Goal: Task Accomplishment & Management: Use online tool/utility

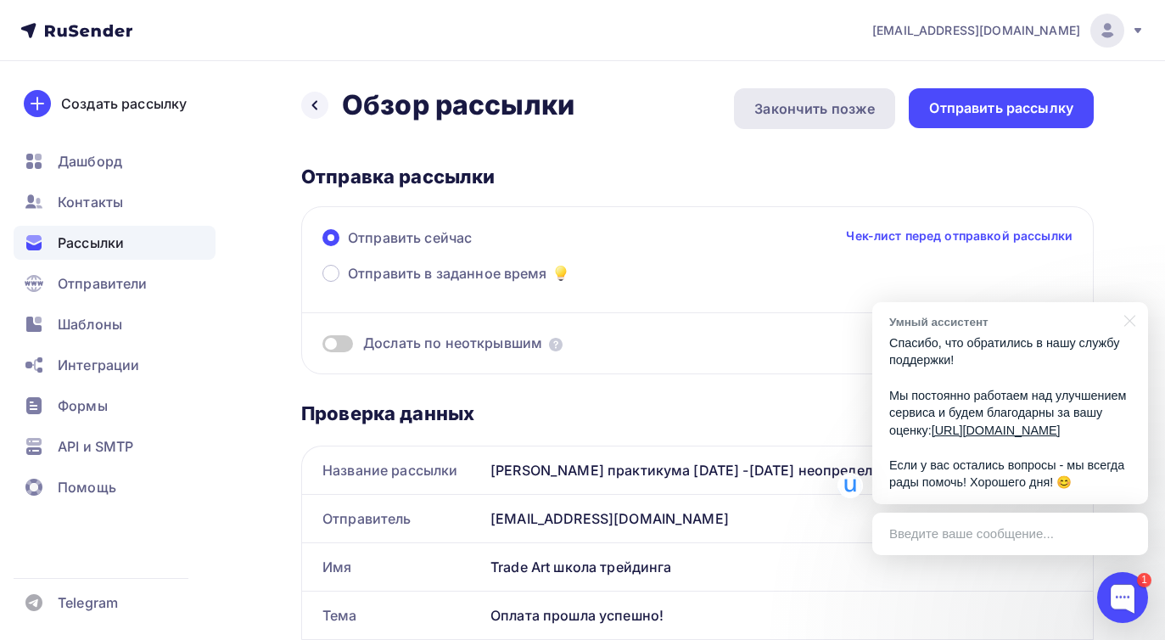
click at [818, 116] on div "Закончить позже" at bounding box center [814, 108] width 120 height 20
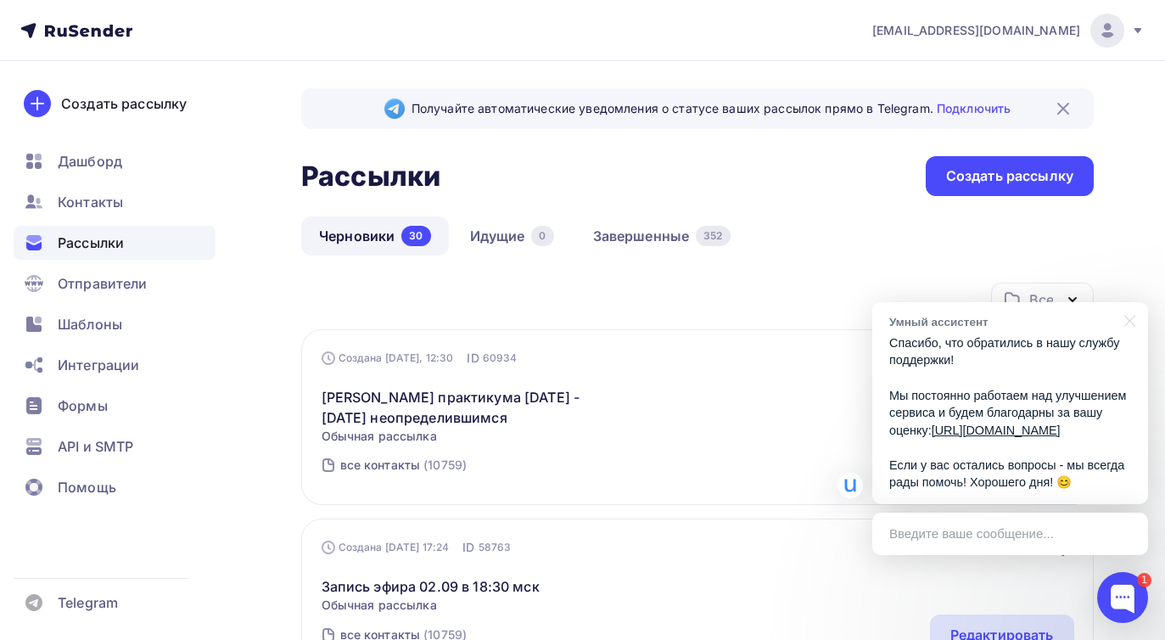
scroll to position [119, 0]
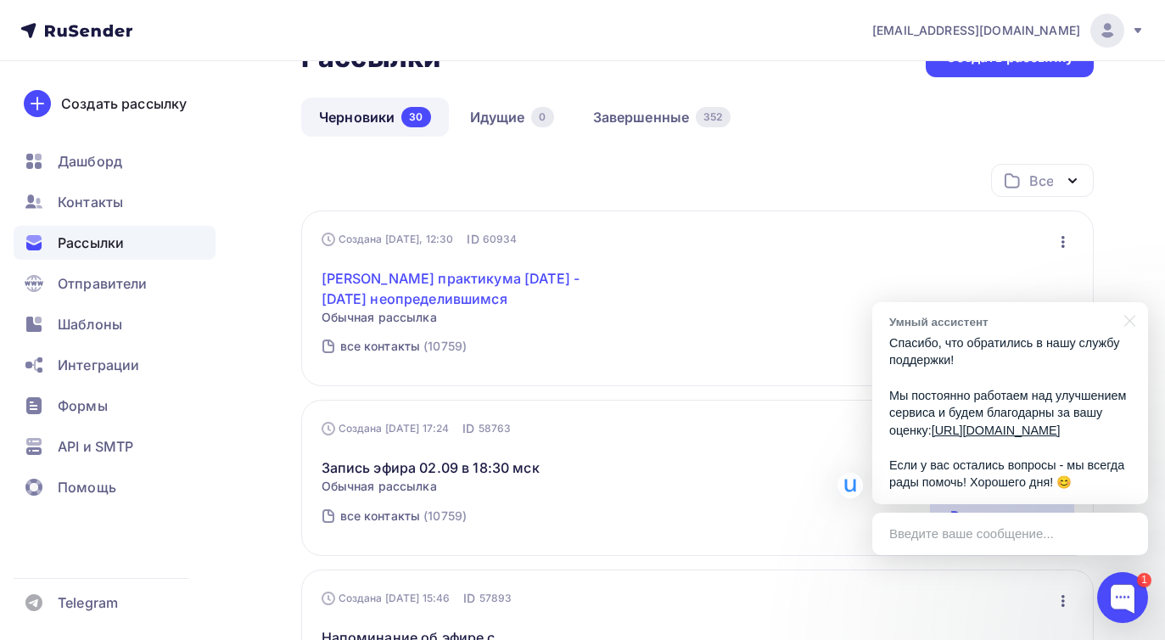
click at [423, 289] on link "[PERSON_NAME] практикума [DATE] -[DATE] неопределившимся" at bounding box center [467, 288] width 291 height 41
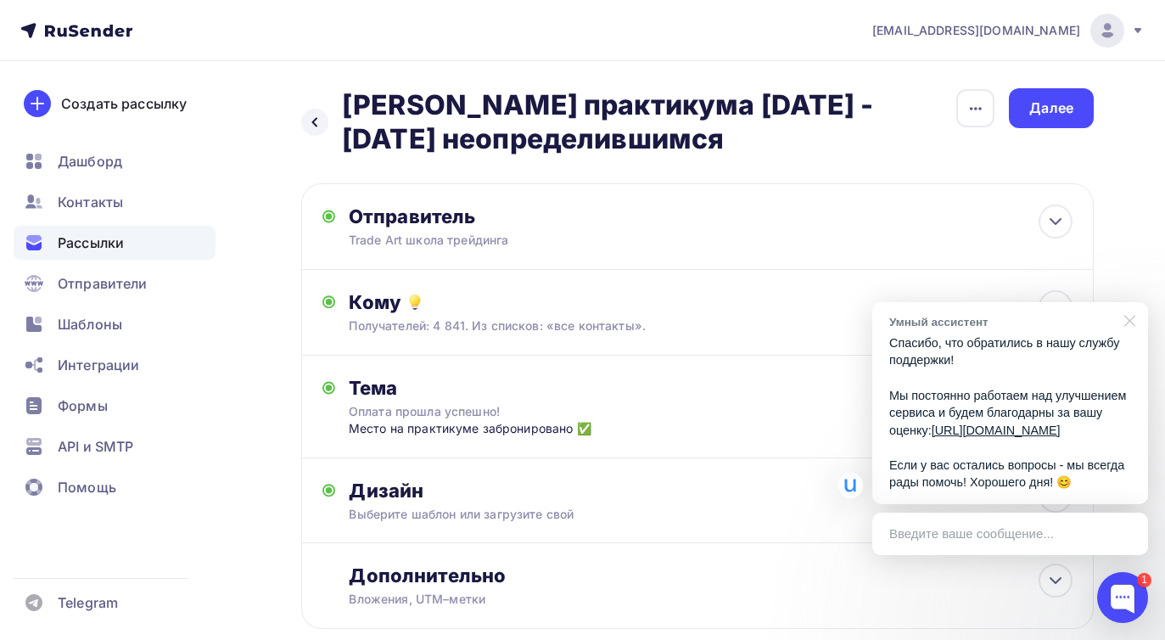
click at [1132, 302] on div at bounding box center [1126, 319] width 42 height 35
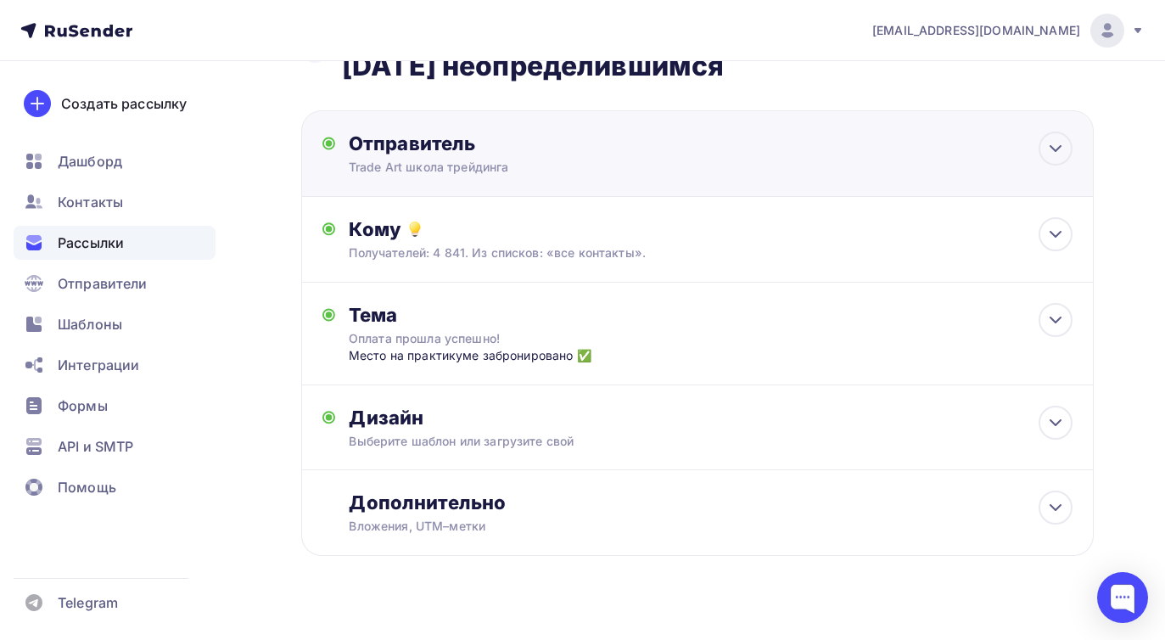
scroll to position [98, 0]
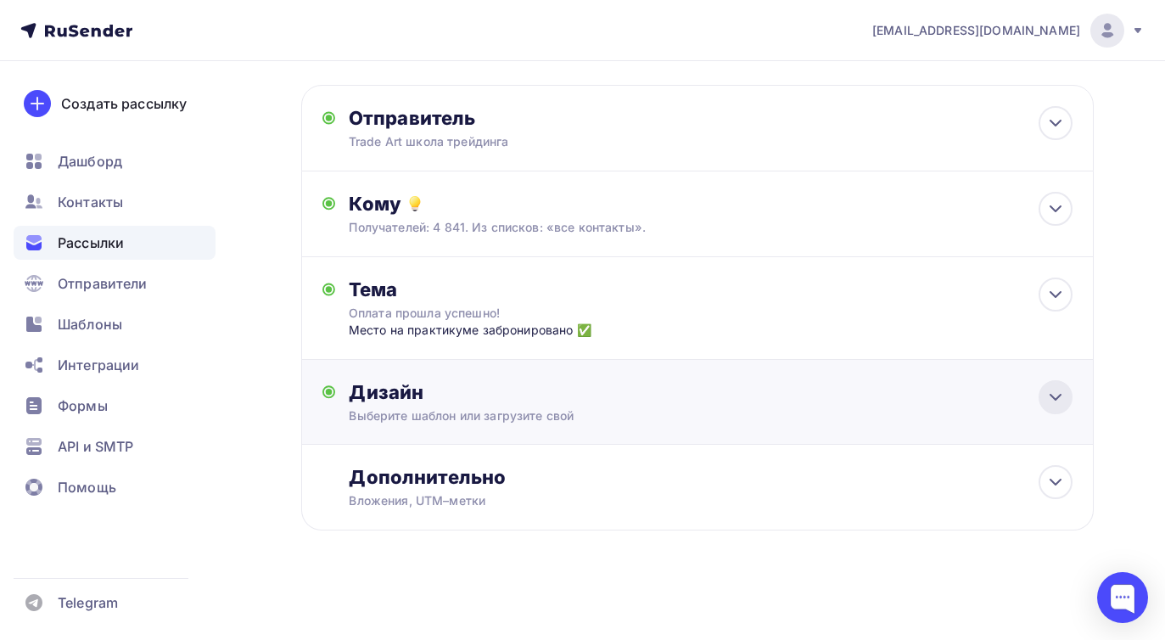
click at [1040, 400] on div at bounding box center [1055, 397] width 34 height 34
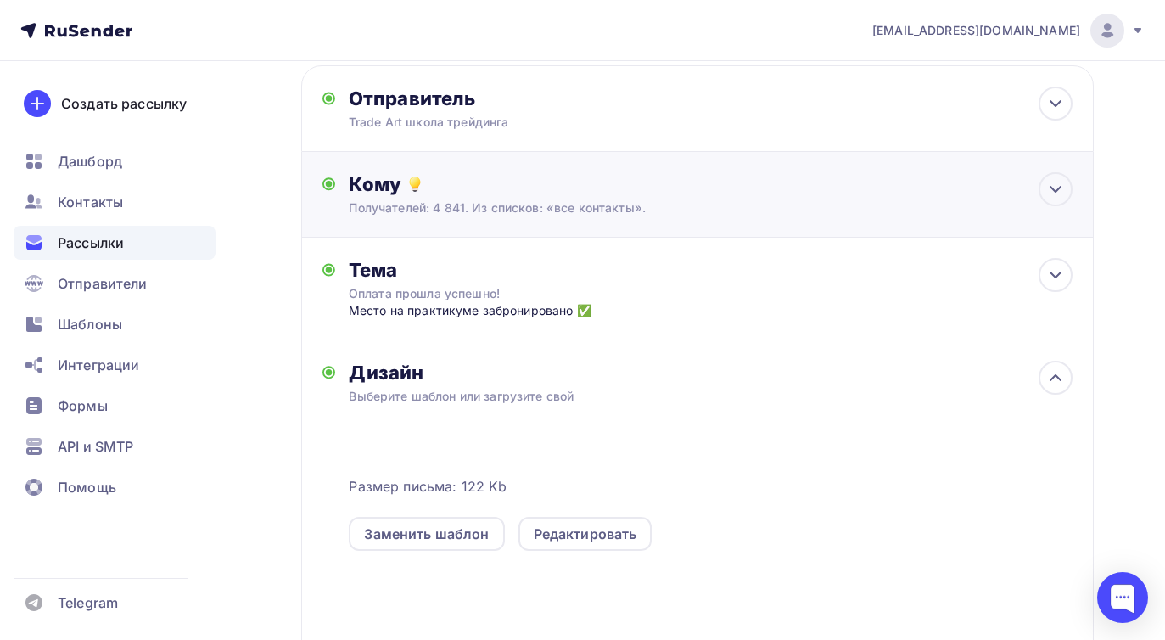
scroll to position [389, 0]
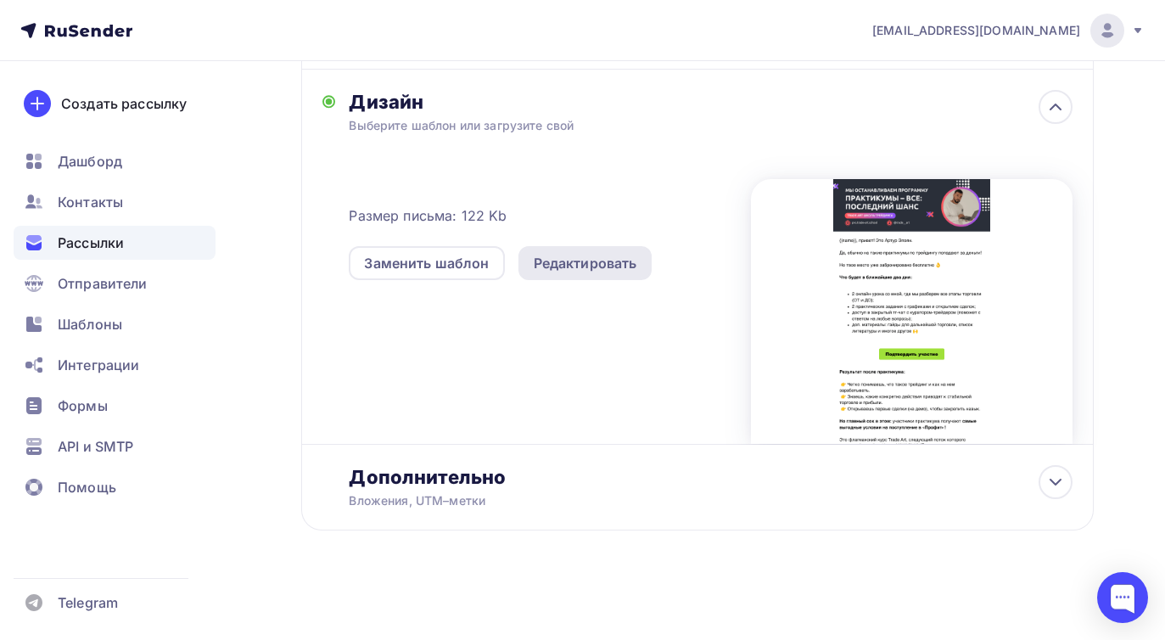
click at [581, 267] on div "Редактировать" at bounding box center [585, 263] width 103 height 20
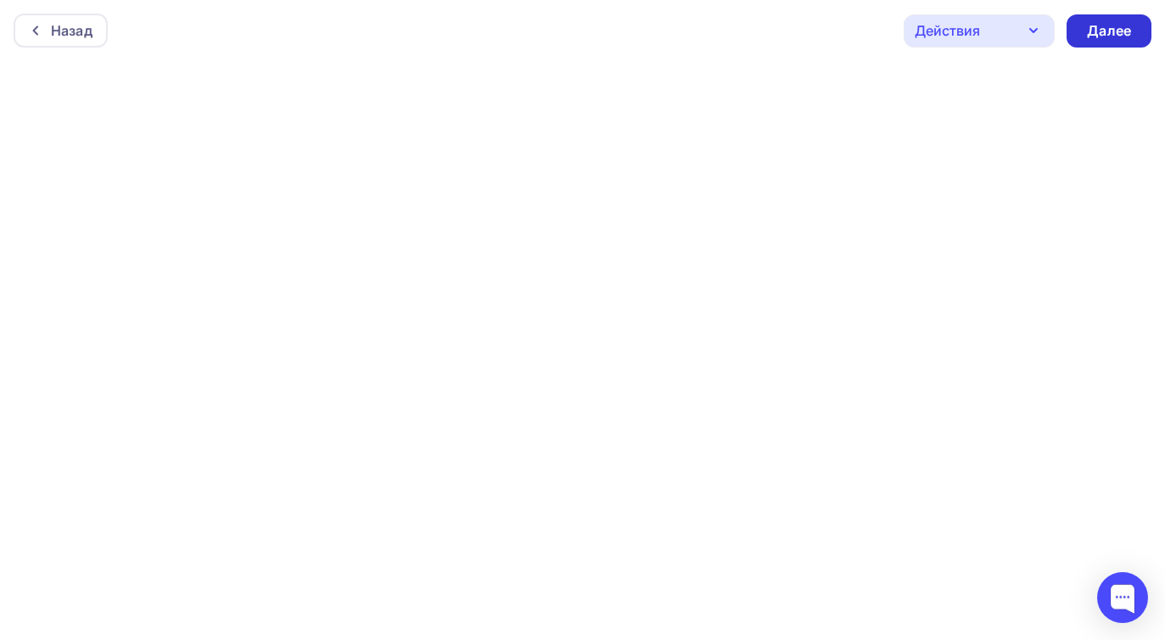
click at [1123, 38] on div "Далее" at bounding box center [1109, 31] width 44 height 20
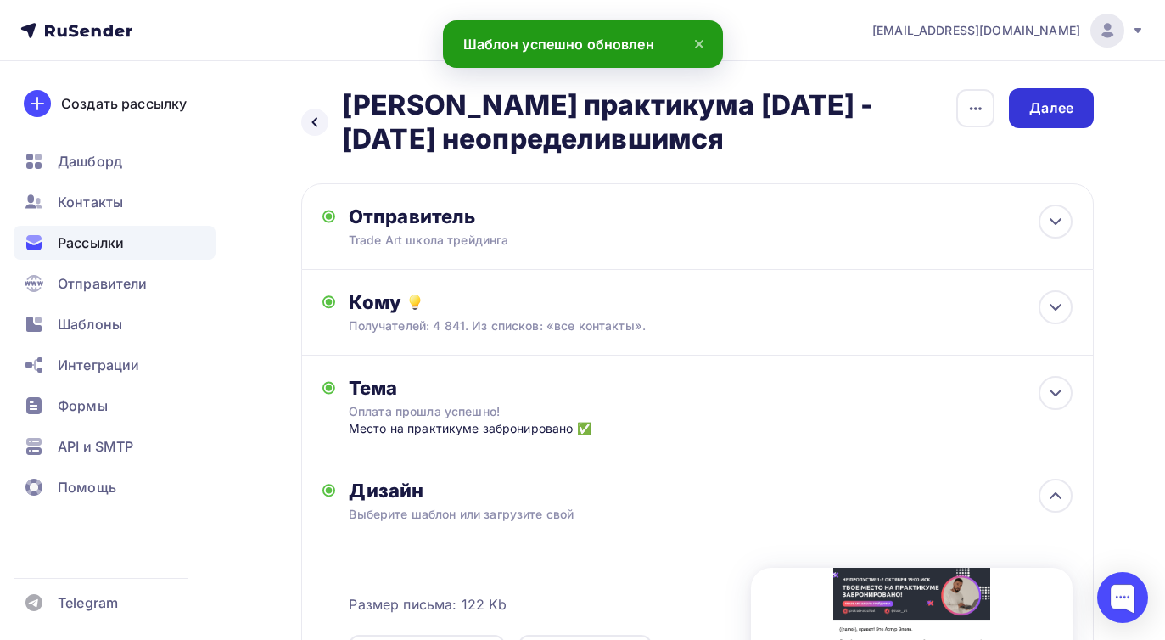
click at [1047, 112] on div "Далее" at bounding box center [1051, 108] width 44 height 20
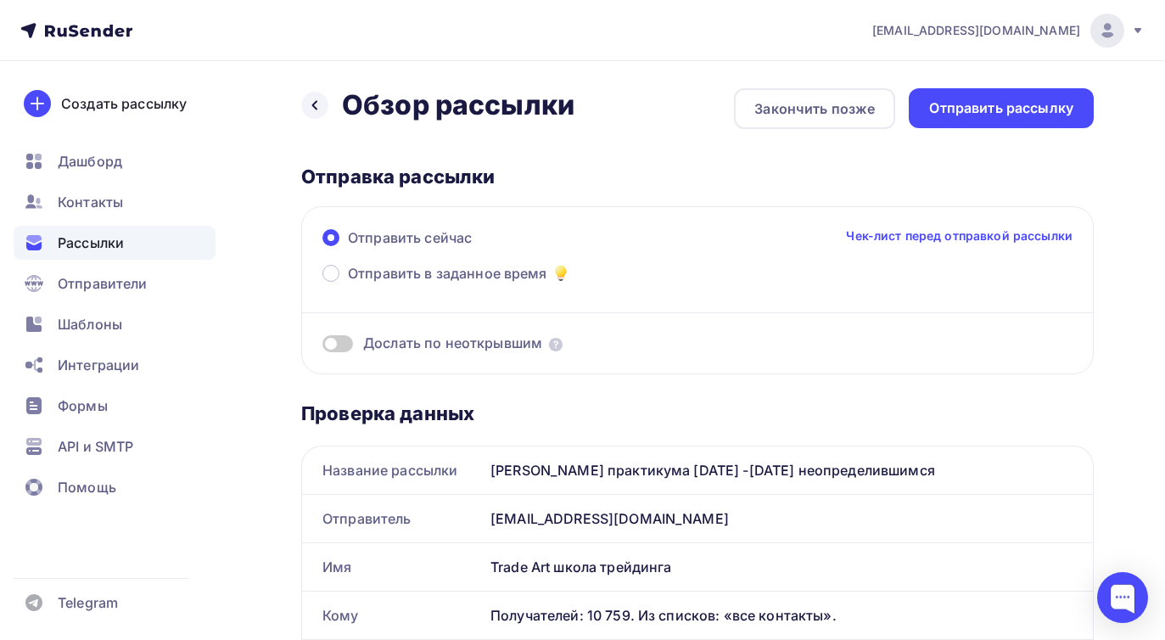
click at [1047, 112] on div "Отправить рассылку" at bounding box center [1001, 108] width 144 height 20
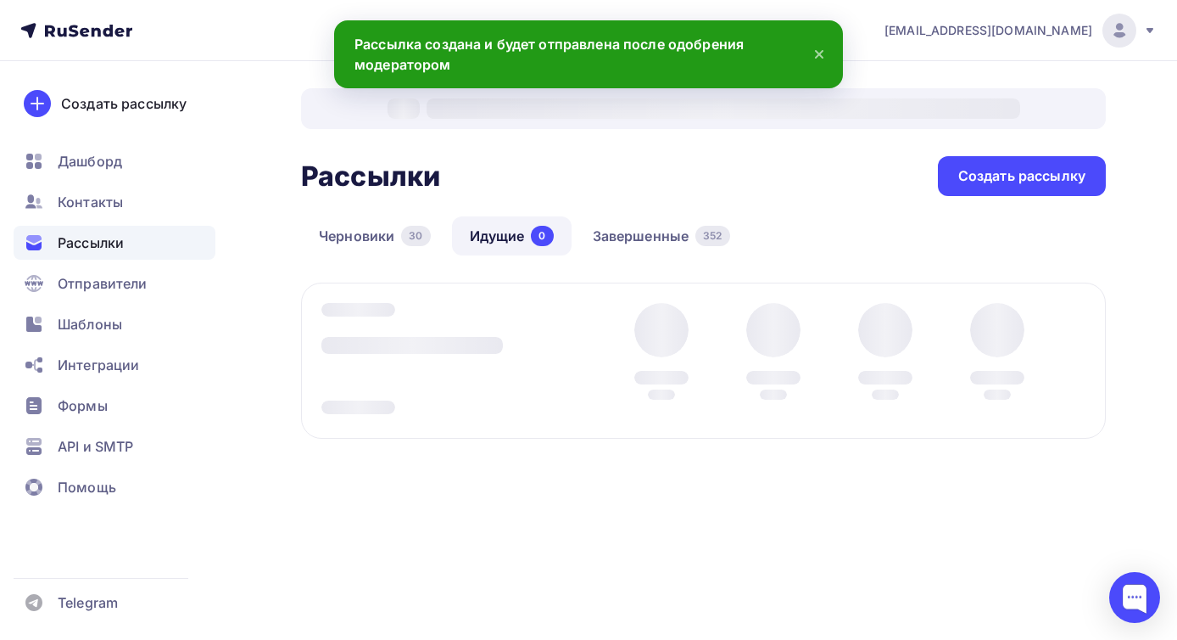
click at [815, 53] on icon at bounding box center [819, 54] width 20 height 20
